Goal: Obtain resource: Download file/media

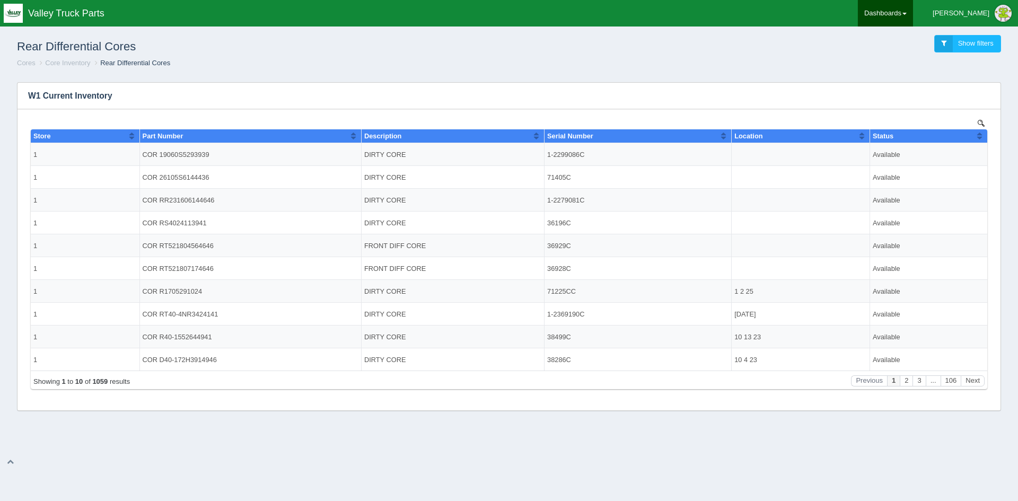
click at [913, 12] on link "Dashboards" at bounding box center [885, 13] width 55 height 27
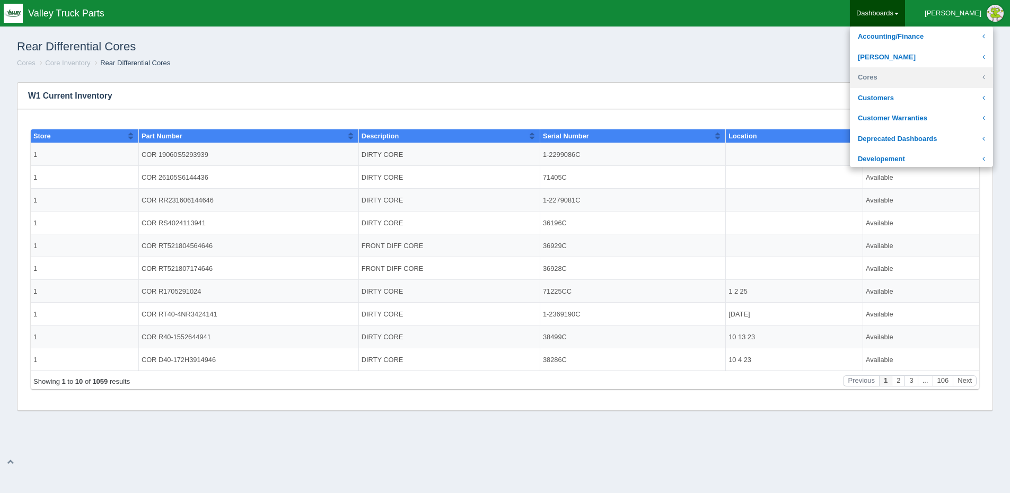
click at [921, 80] on link "Cores" at bounding box center [921, 77] width 143 height 21
click at [928, 101] on link "Core Inventory" at bounding box center [921, 98] width 143 height 21
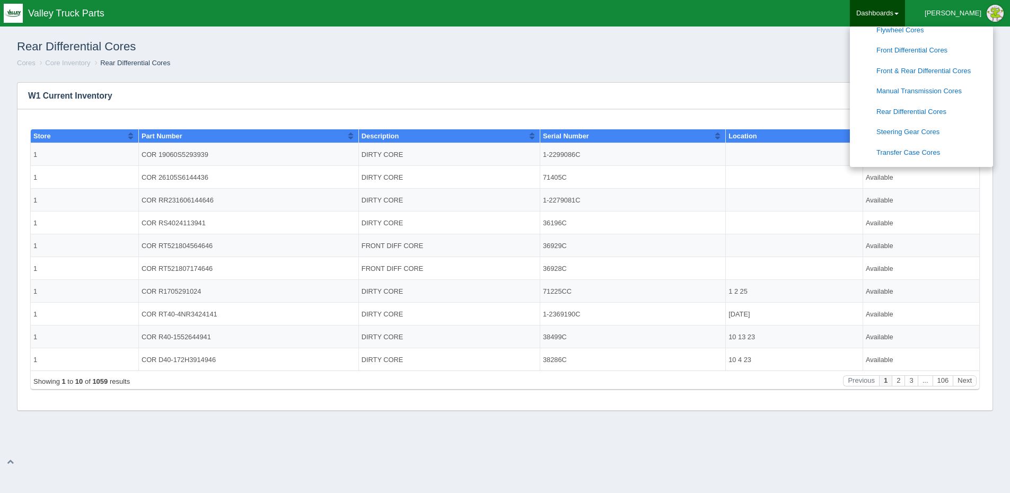
scroll to position [212, 0]
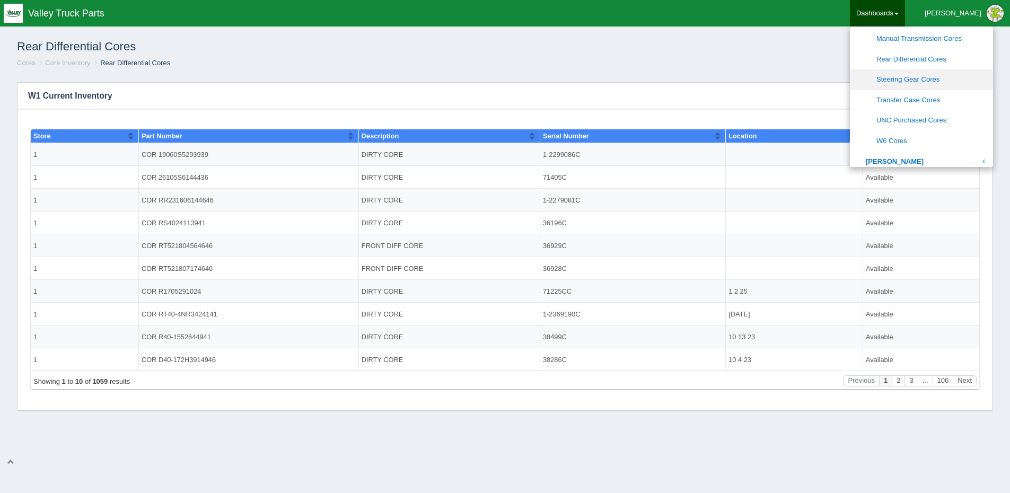
click at [926, 70] on link "Steering Gear Cores" at bounding box center [921, 79] width 143 height 21
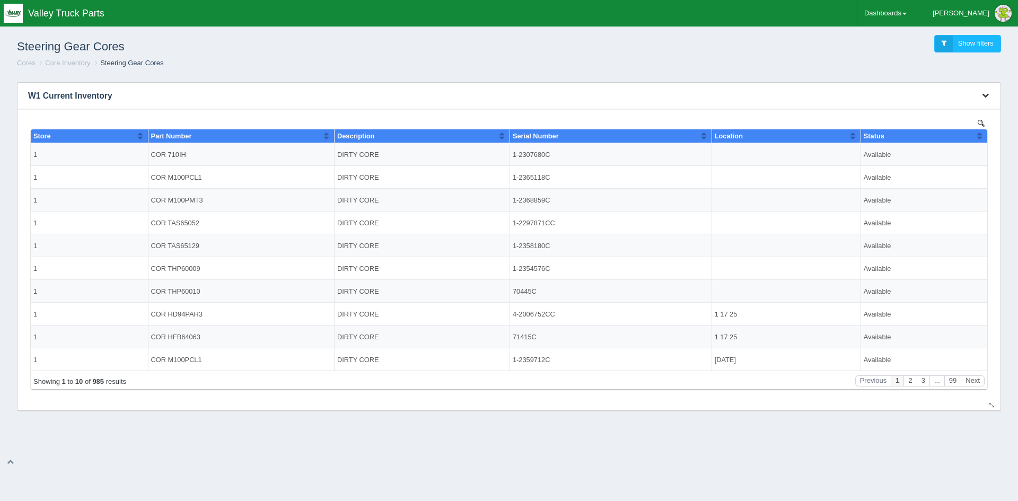
click at [983, 97] on icon "button" at bounding box center [985, 95] width 7 height 7
click at [940, 109] on link "Download CSV" at bounding box center [949, 111] width 85 height 15
